Goal: Find specific page/section: Find specific page/section

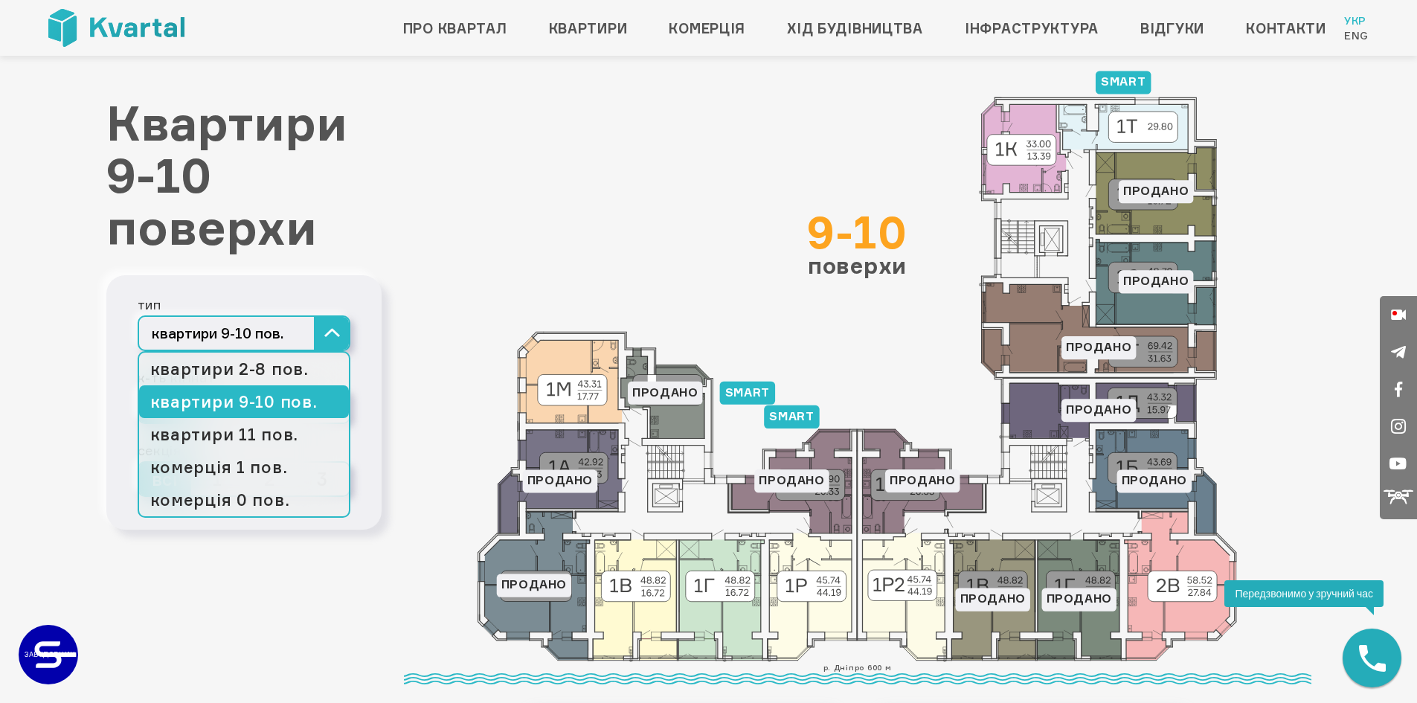
click at [335, 344] on button "квартири 9-10 пов." at bounding box center [244, 333] width 213 height 36
click at [273, 373] on link "квартири 2-8 пов." at bounding box center [244, 368] width 210 height 33
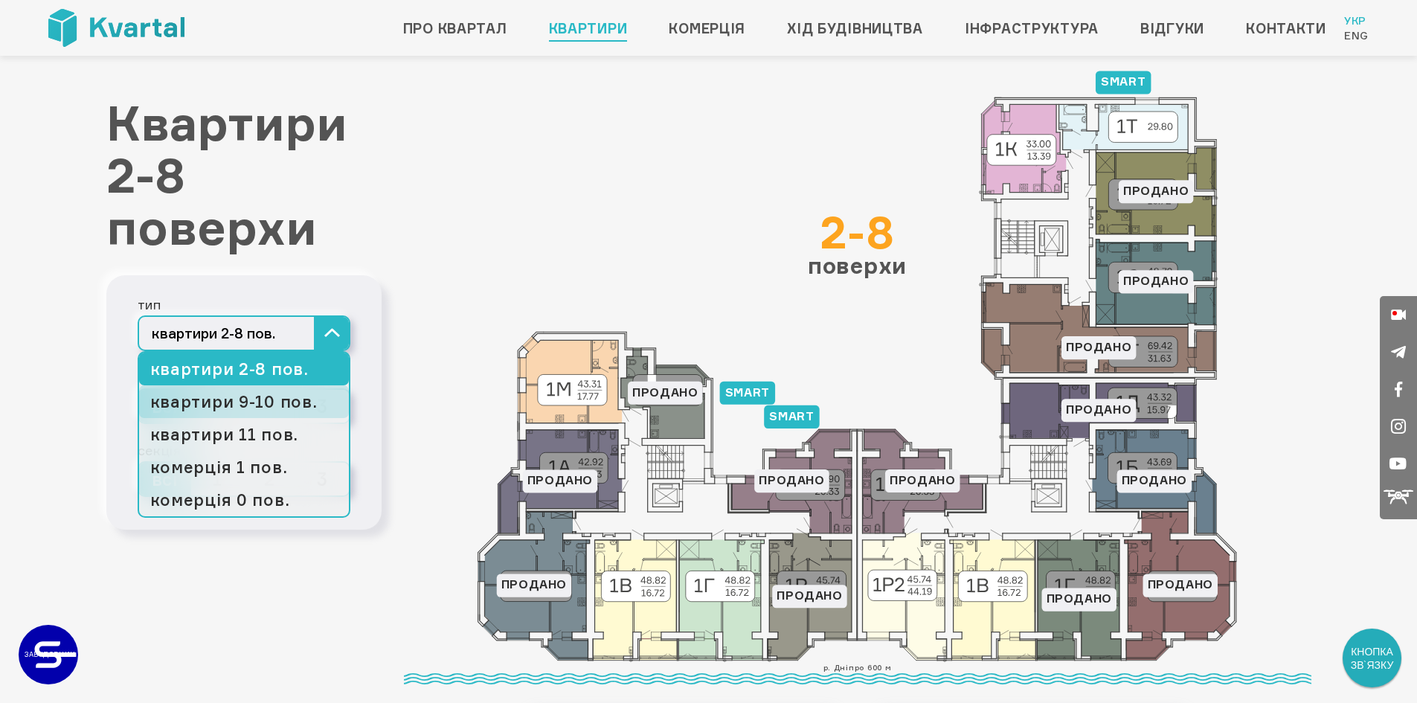
click at [280, 405] on link "квартири 9-10 пов." at bounding box center [244, 401] width 210 height 33
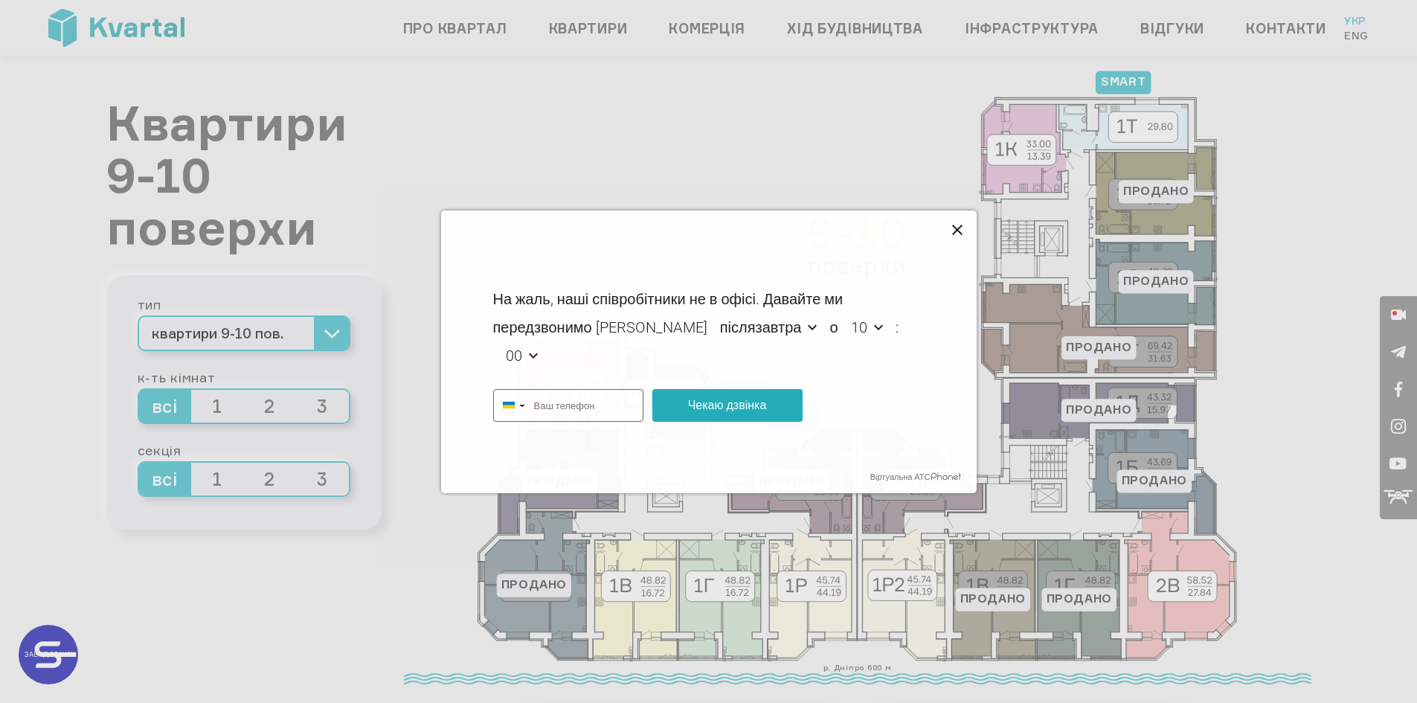
click at [959, 229] on icon at bounding box center [958, 231] width 18 height 18
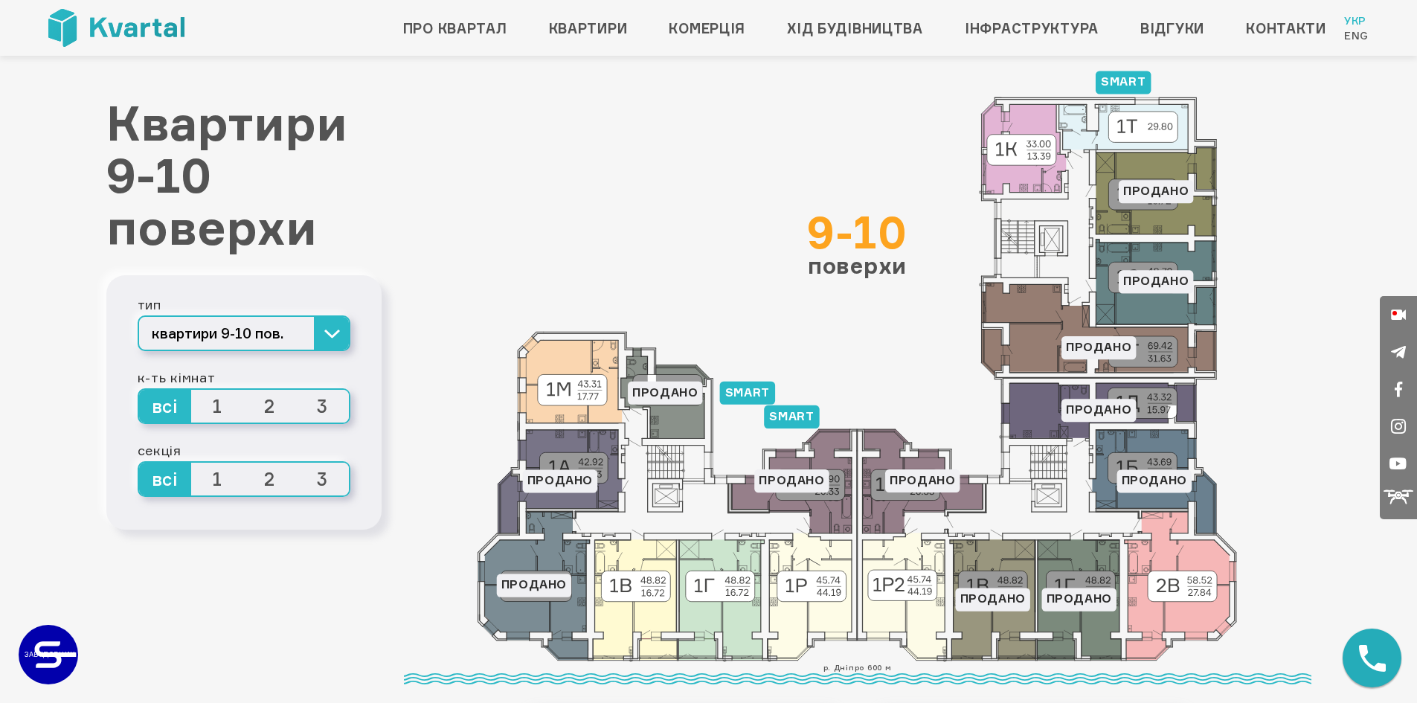
type input "[PHONE_NUMBER]"
